Goal: Information Seeking & Learning: Learn about a topic

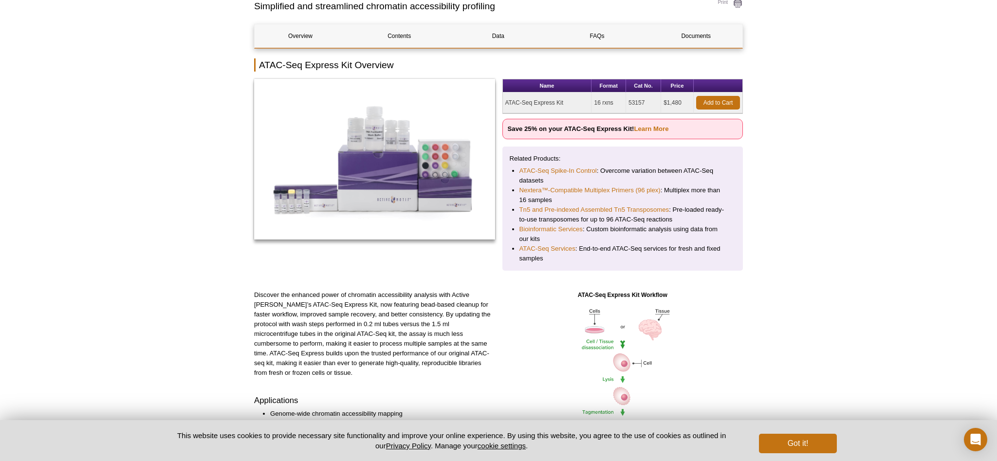
scroll to position [63, 0]
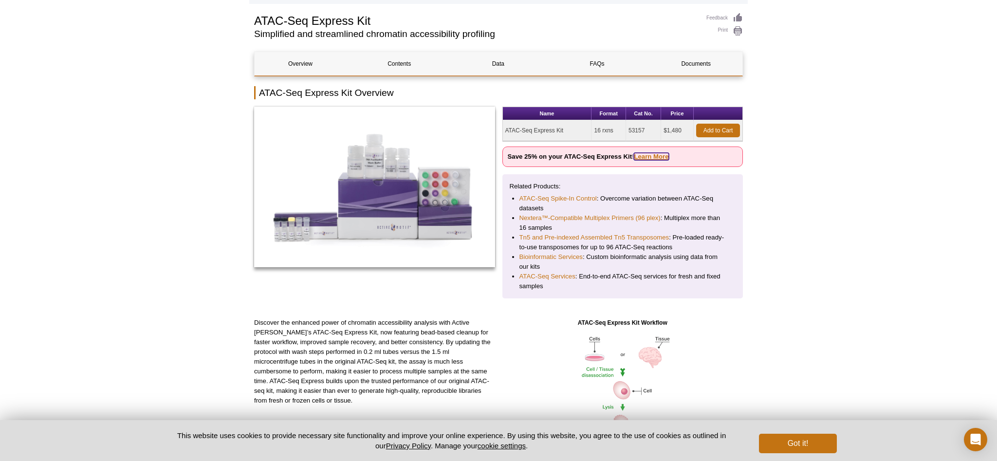
click at [655, 155] on link "Learn More" at bounding box center [651, 156] width 35 height 7
